Goal: Go to known website: Access a specific website the user already knows

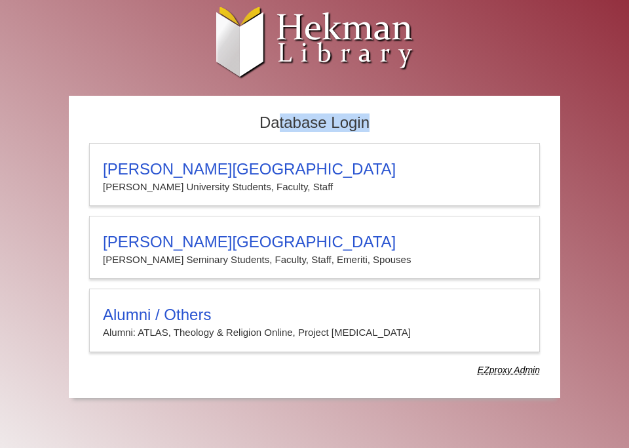
drag, startPoint x: 303, startPoint y: 126, endPoint x: 385, endPoint y: 126, distance: 81.9
click at [385, 126] on h2 "Database Login" at bounding box center [315, 122] width 464 height 27
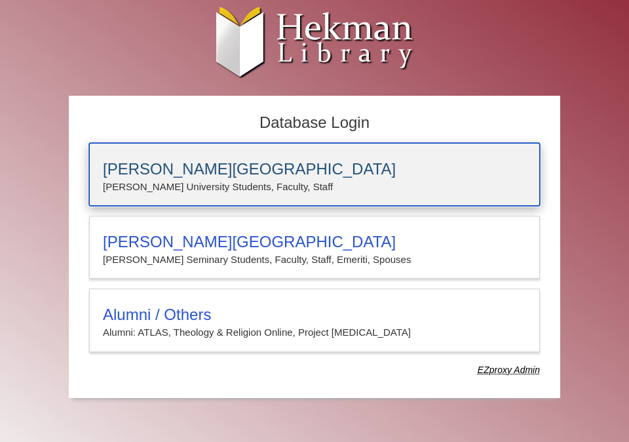
click at [296, 173] on h3 "[PERSON_NAME][GEOGRAPHIC_DATA]" at bounding box center [314, 169] width 423 height 18
